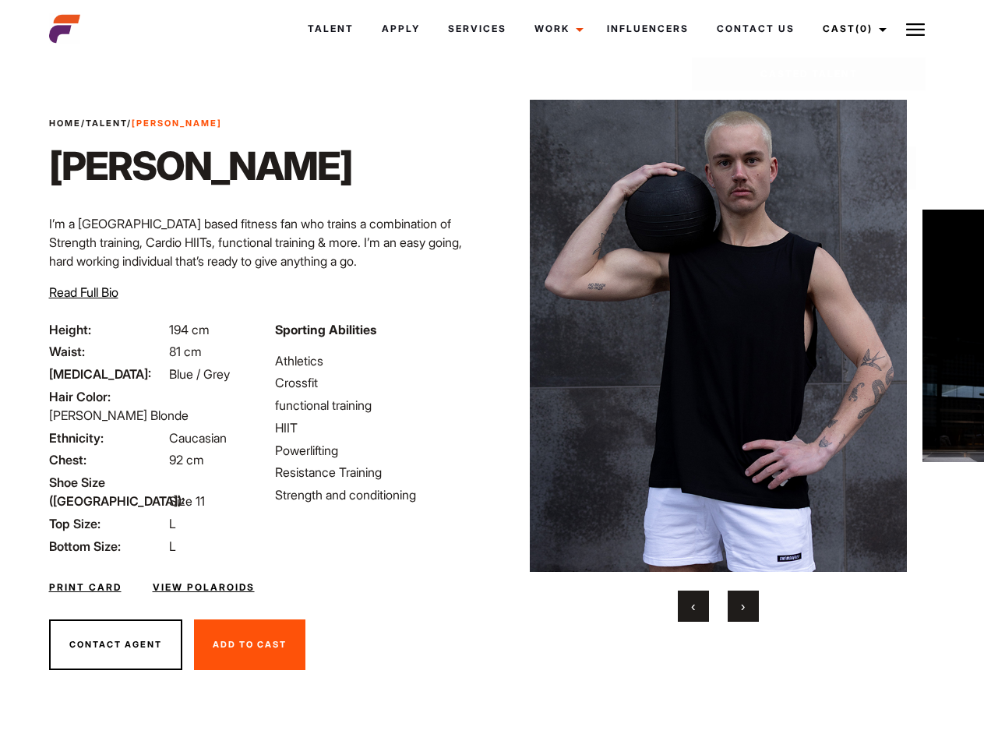
click at [850, 29] on link "Cast (0)" at bounding box center [852, 29] width 87 height 42
click at [915, 29] on img at bounding box center [915, 29] width 19 height 19
click at [718, 361] on img at bounding box center [719, 336] width 378 height 472
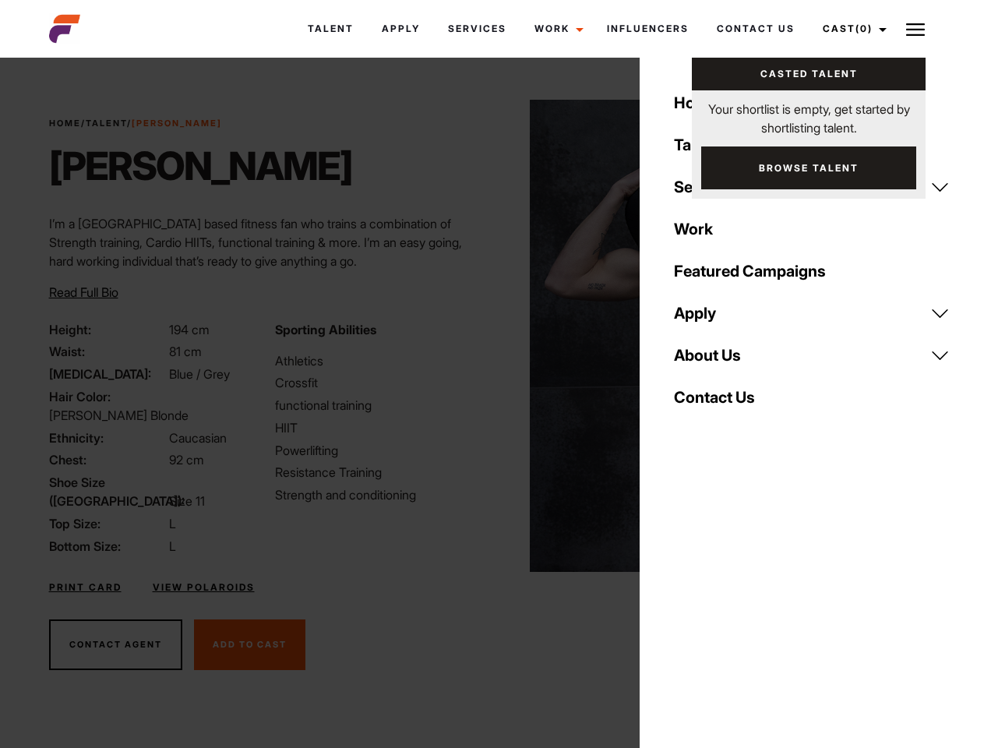
click at [492, 336] on div "Sporting Abilities Athletics Crossfit functional training HIIT Powerlifting Res…" at bounding box center [379, 437] width 226 height 235
click at [693, 606] on button "‹" at bounding box center [693, 606] width 31 height 31
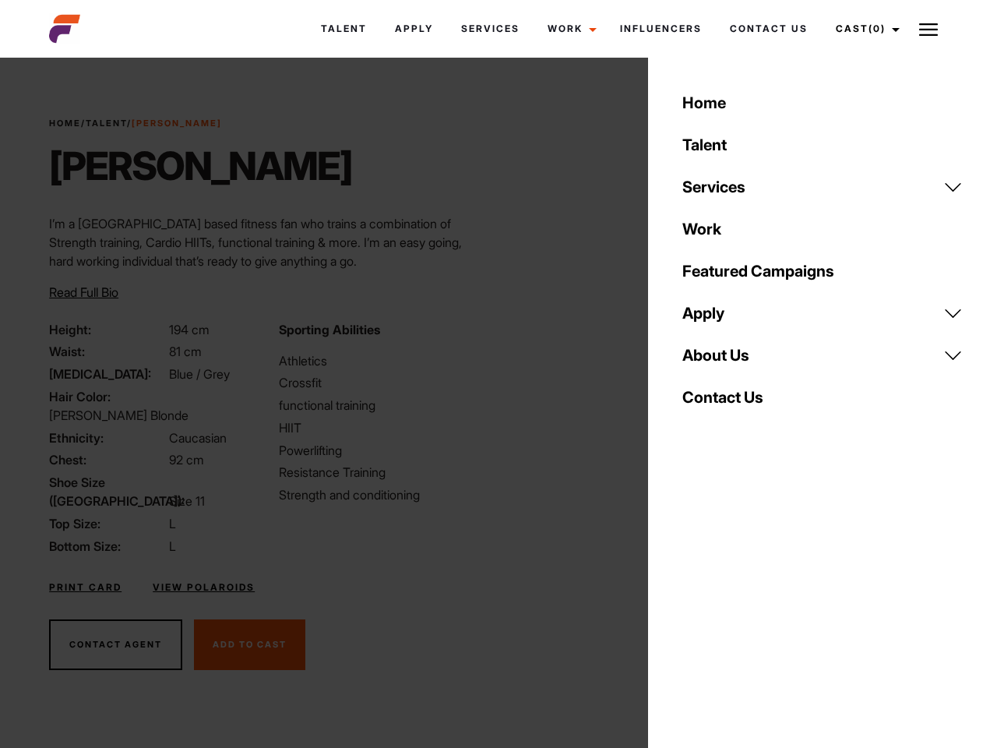
click at [743, 606] on div "Home Talent Services Talent Casting Photography Videography Creative Hair and M…" at bounding box center [822, 374] width 349 height 748
